Goal: Transaction & Acquisition: Purchase product/service

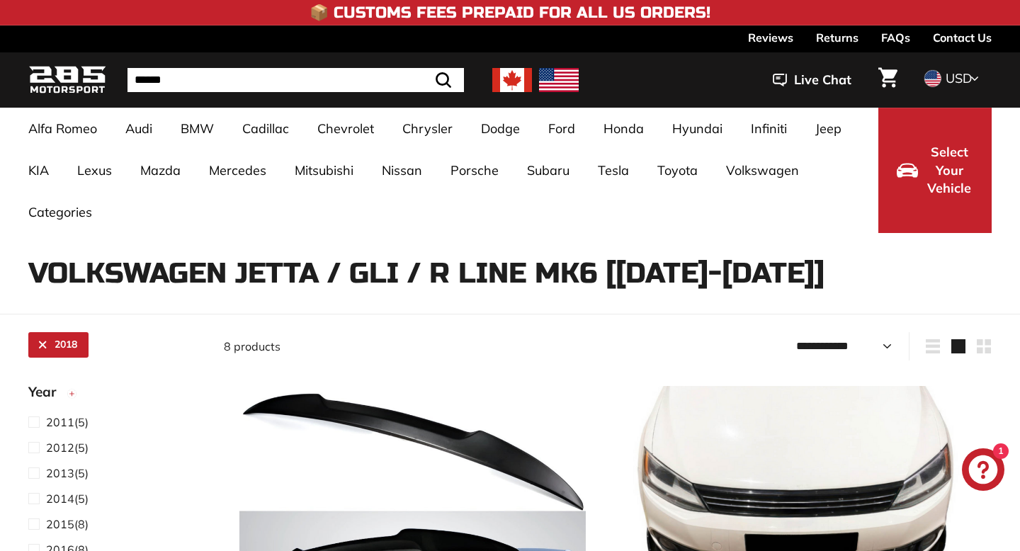
select select "**********"
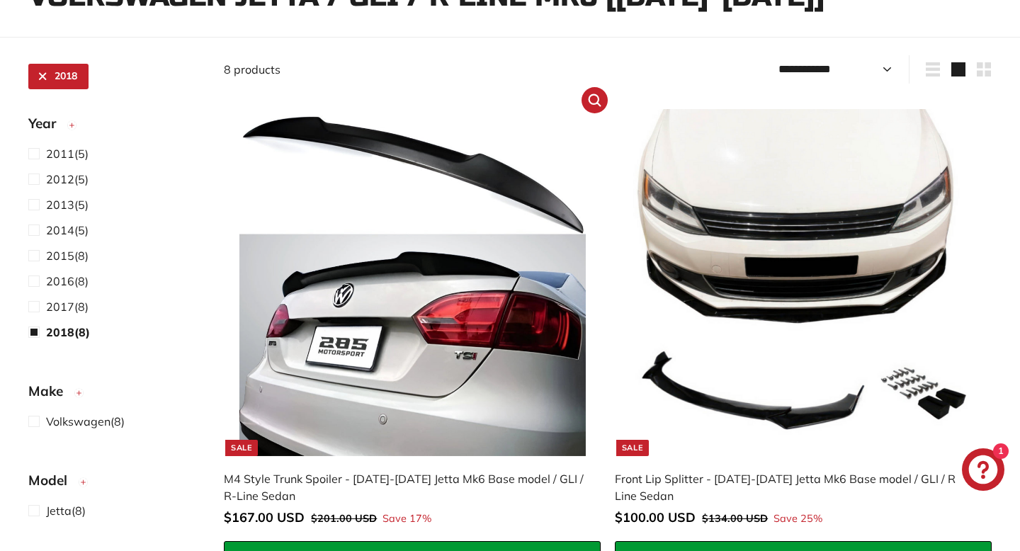
scroll to position [349, 0]
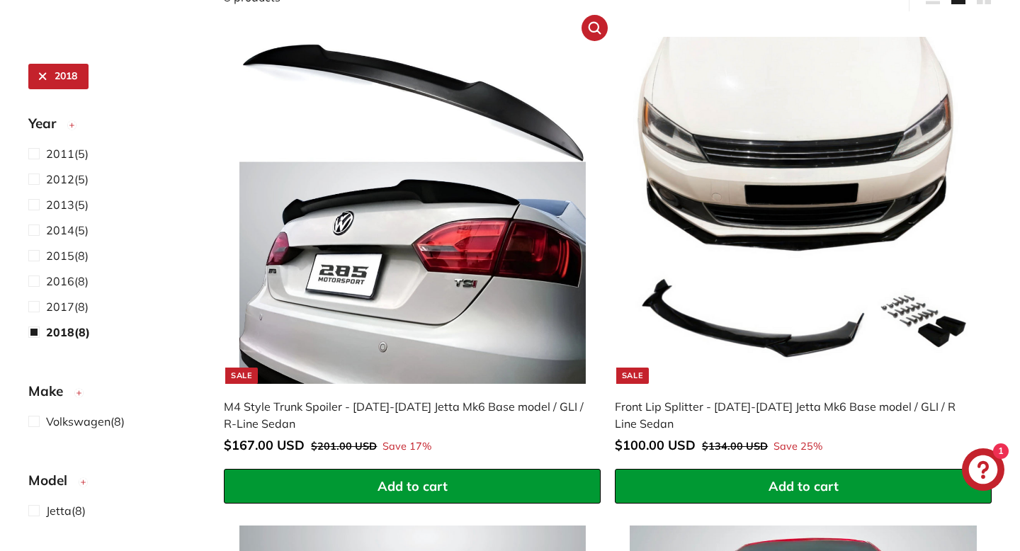
click at [469, 264] on img at bounding box center [412, 210] width 346 height 346
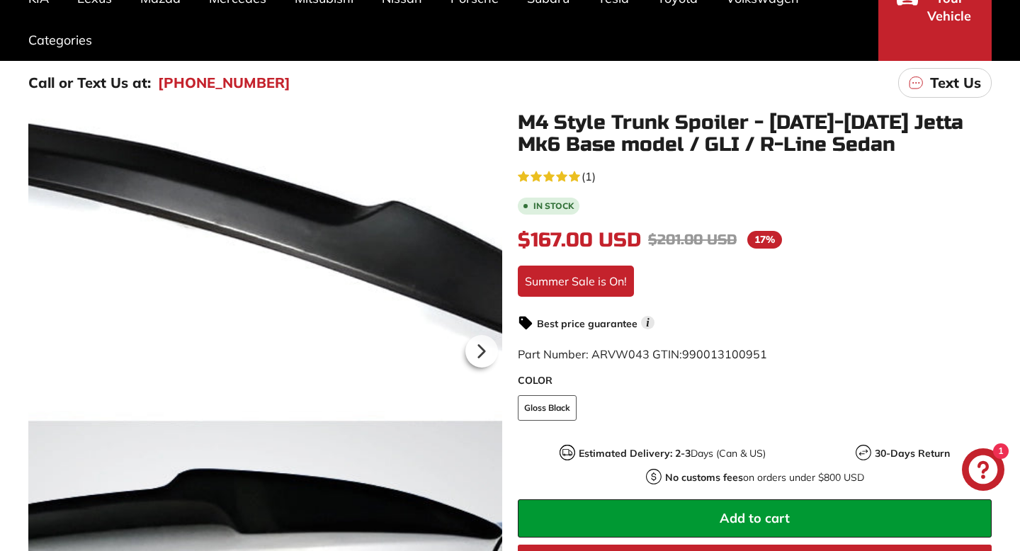
scroll to position [174, 0]
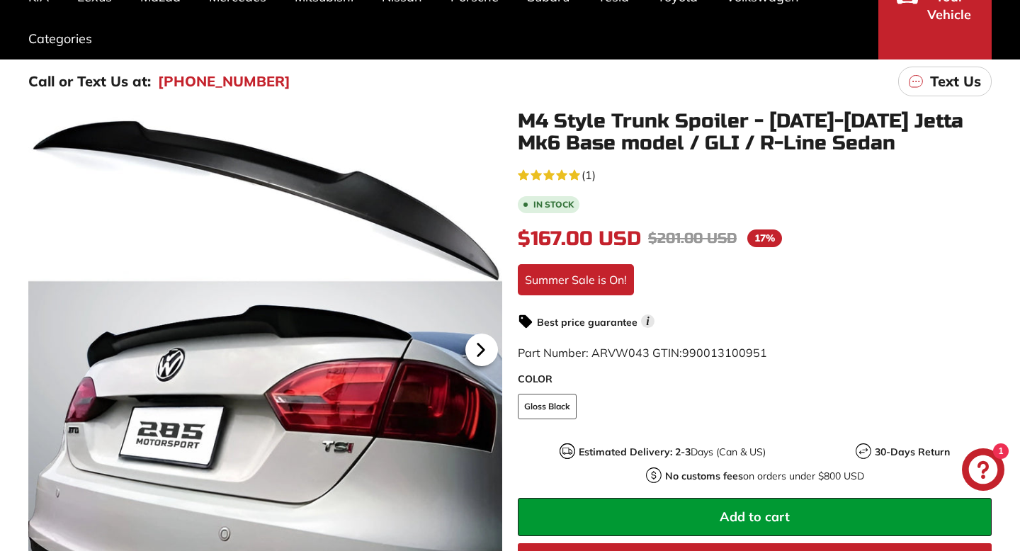
click at [483, 344] on icon at bounding box center [481, 350] width 33 height 33
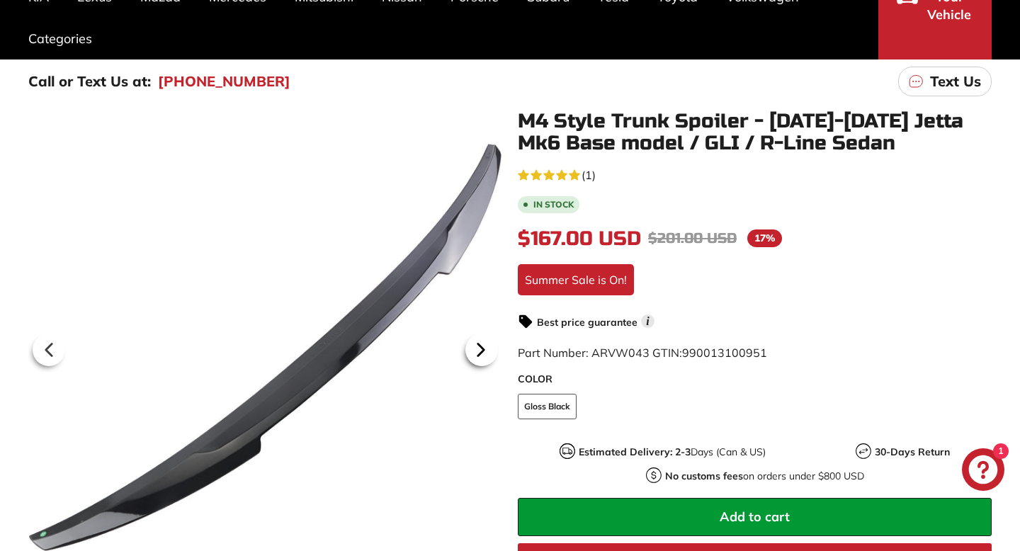
click at [476, 347] on icon at bounding box center [481, 350] width 33 height 33
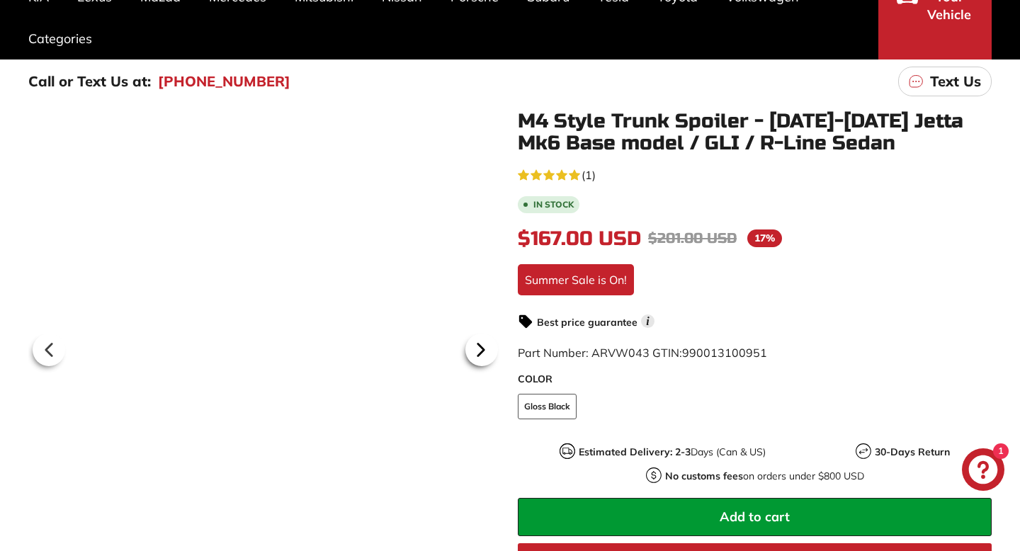
click at [483, 351] on icon at bounding box center [481, 350] width 33 height 33
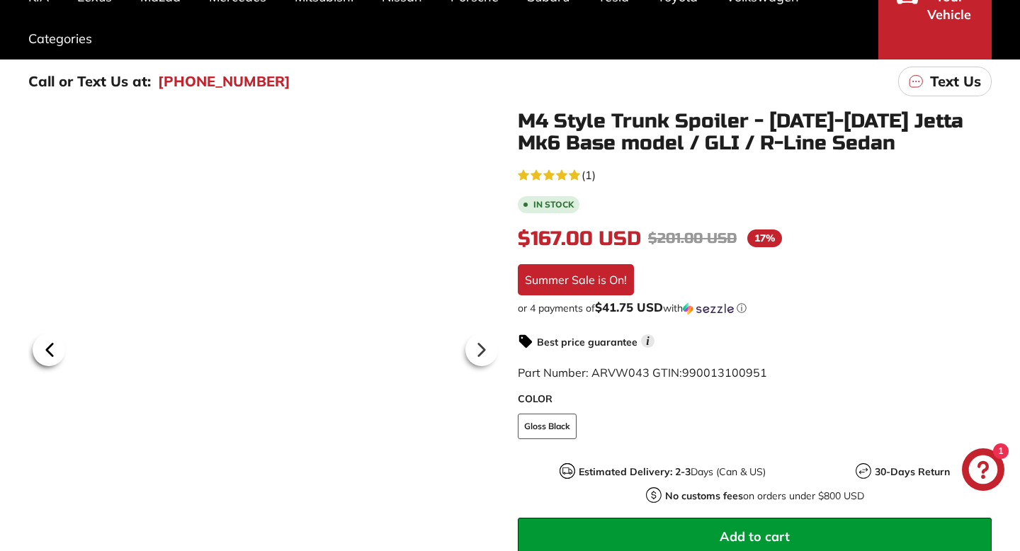
click at [48, 347] on icon at bounding box center [50, 350] width 6 height 12
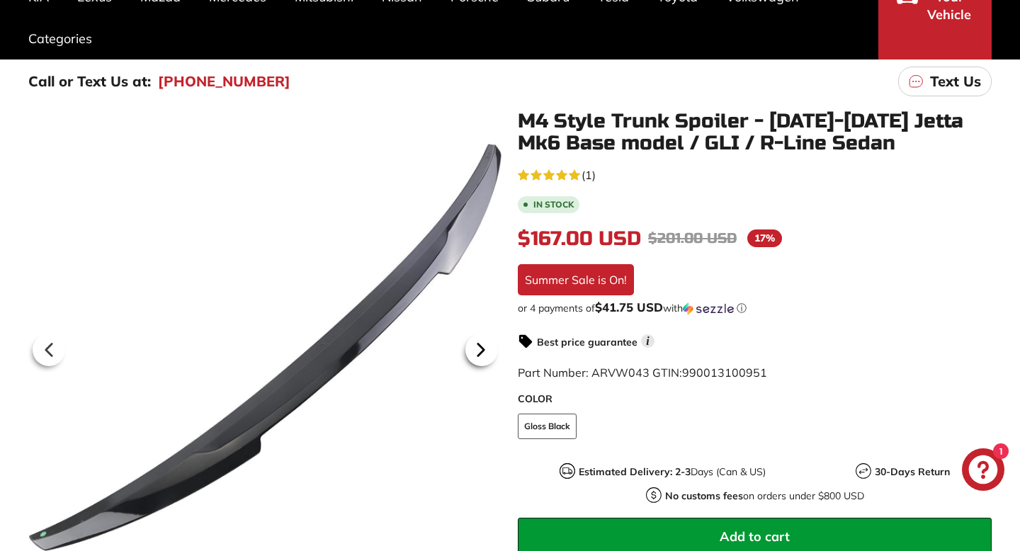
click at [498, 356] on div at bounding box center [481, 350] width 41 height 40
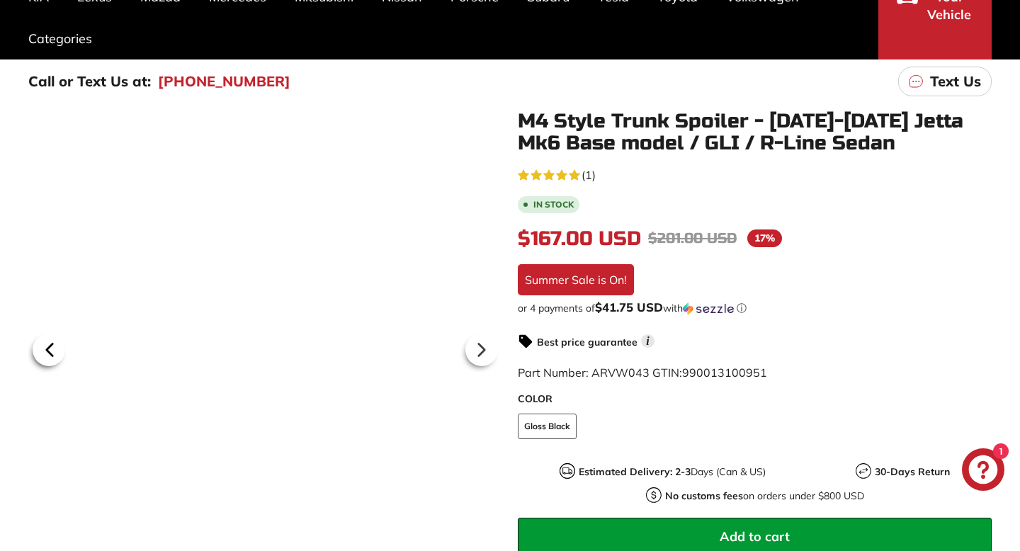
click at [39, 357] on icon at bounding box center [49, 350] width 33 height 33
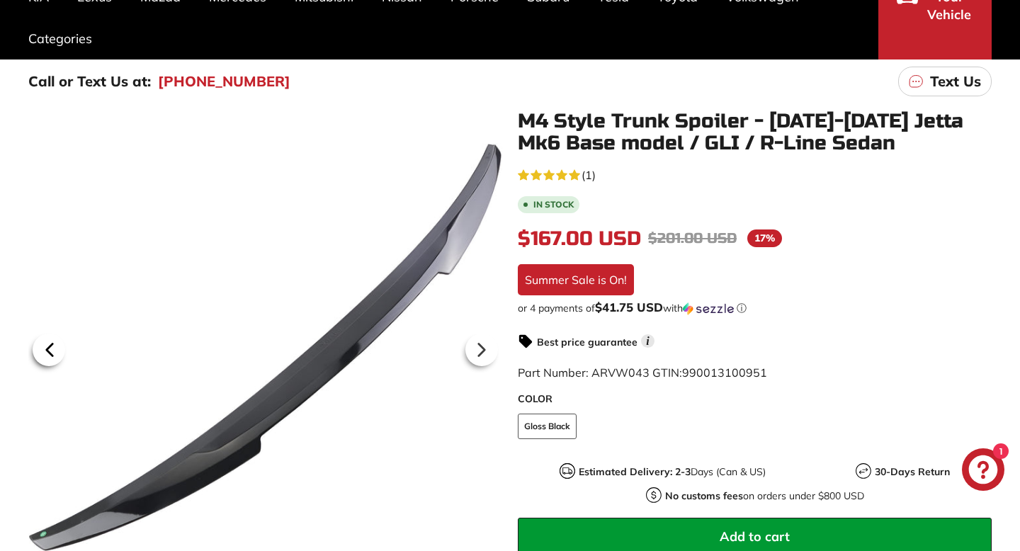
click at [39, 357] on icon at bounding box center [49, 350] width 33 height 33
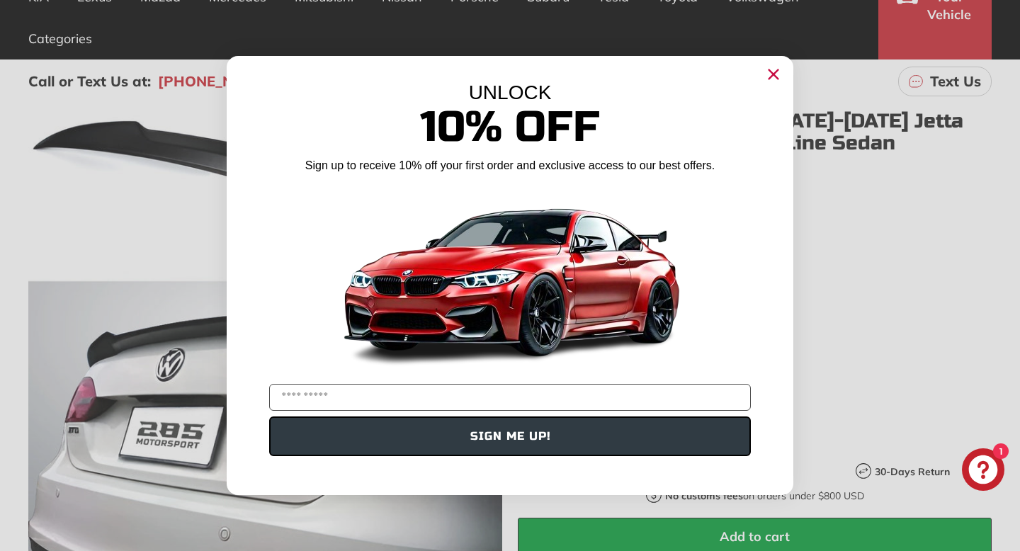
click at [774, 79] on circle "Close dialog" at bounding box center [773, 74] width 21 height 21
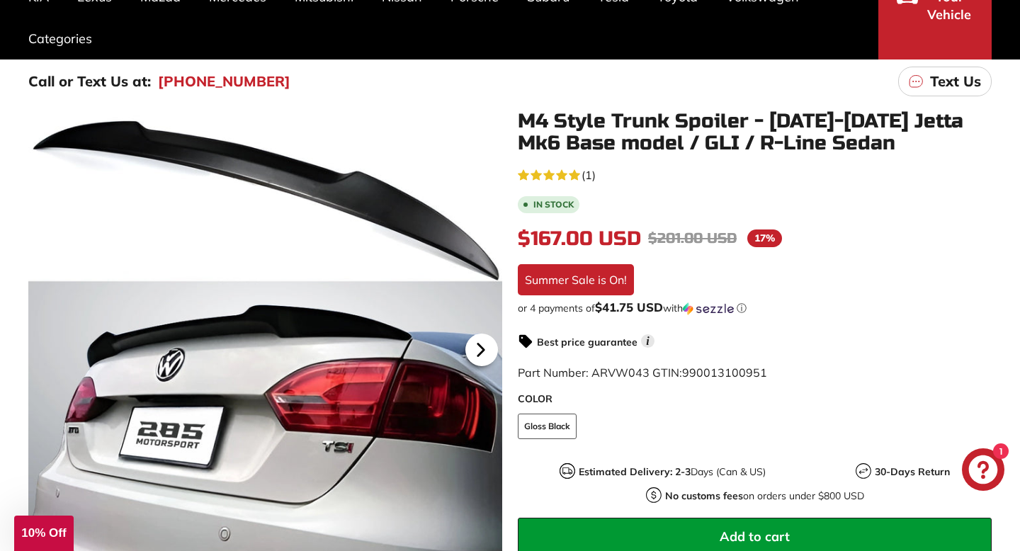
click at [487, 352] on icon at bounding box center [481, 350] width 33 height 33
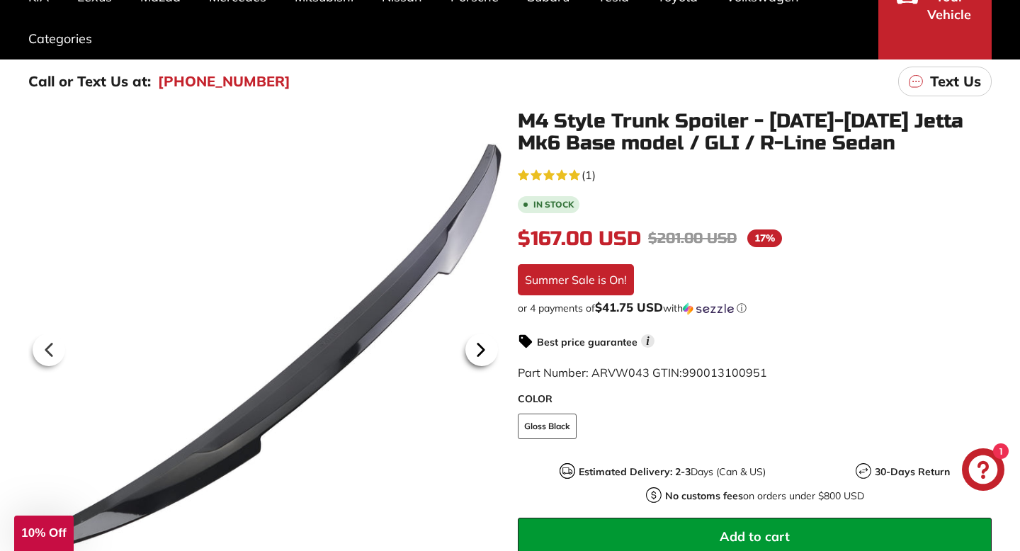
click at [487, 352] on icon at bounding box center [481, 350] width 33 height 33
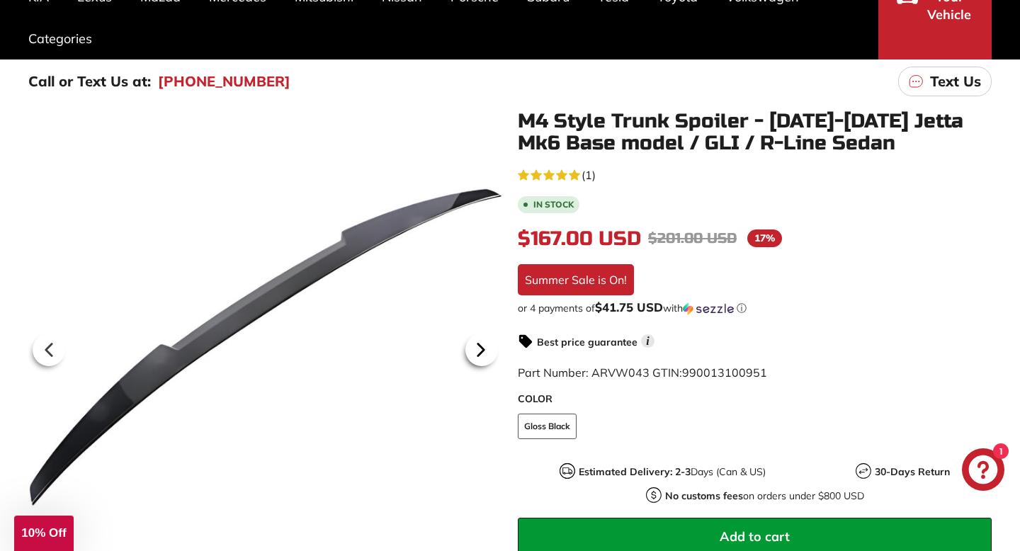
click at [487, 352] on icon at bounding box center [481, 350] width 33 height 33
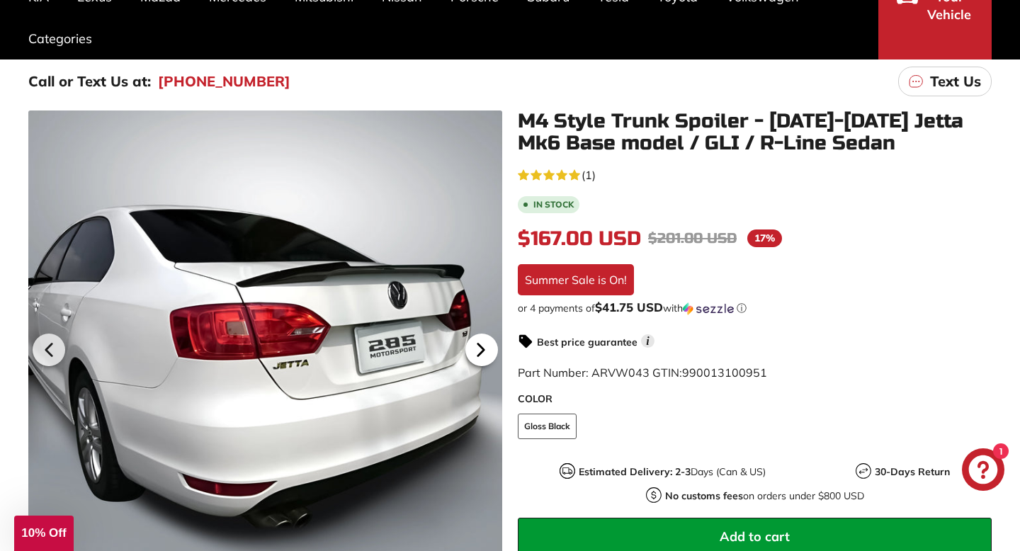
click at [487, 352] on icon at bounding box center [481, 350] width 33 height 33
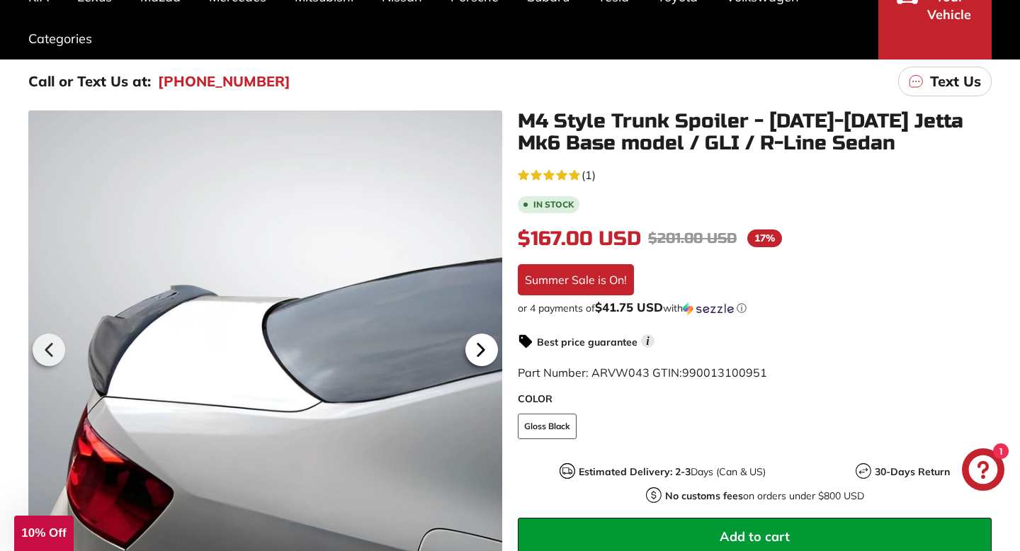
click at [487, 351] on icon at bounding box center [481, 350] width 33 height 33
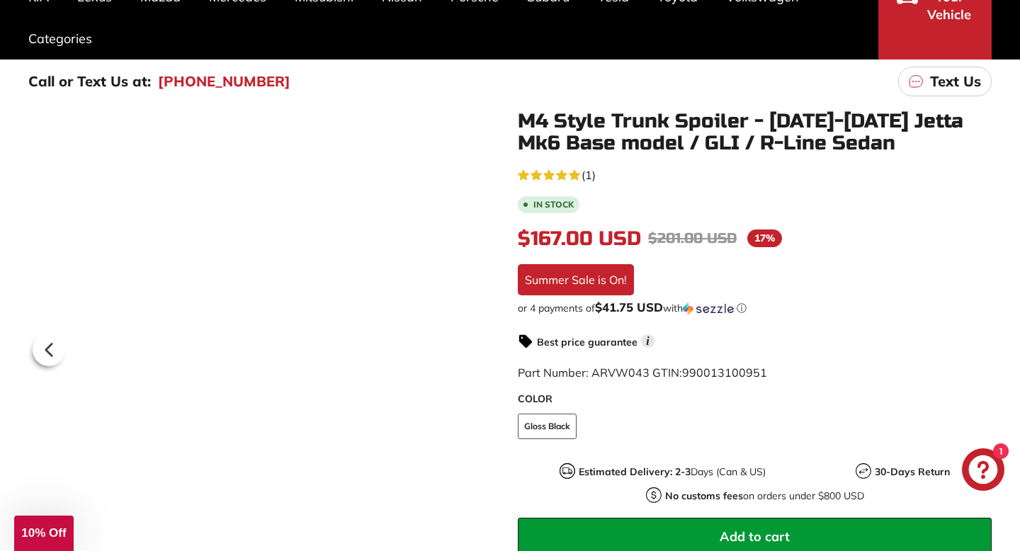
scroll to position [0, 28]
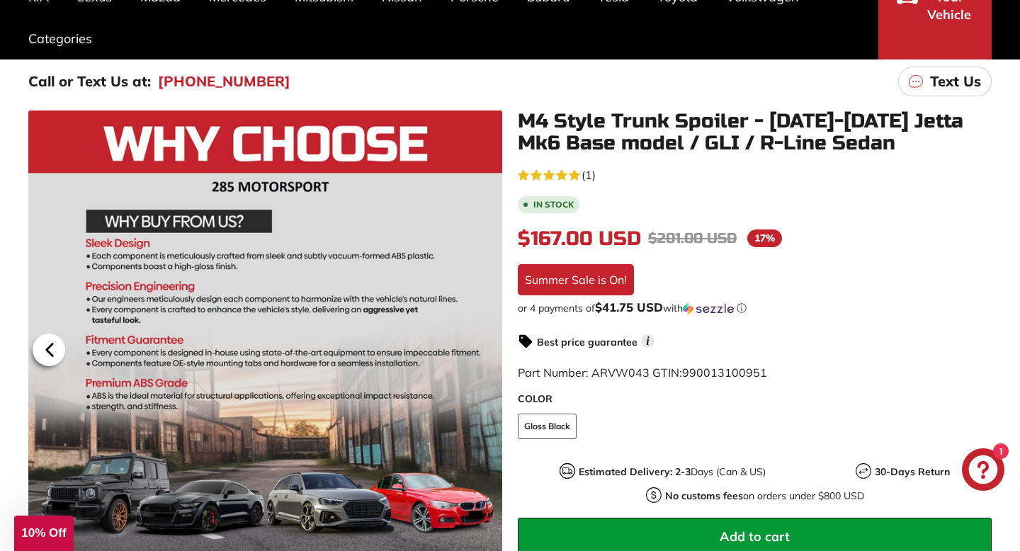
click at [53, 354] on icon at bounding box center [49, 350] width 33 height 33
